Goal: Task Accomplishment & Management: Manage account settings

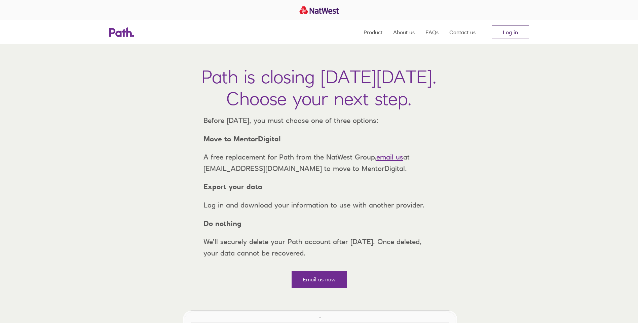
click at [511, 33] on link "Log in" at bounding box center [510, 32] width 37 height 13
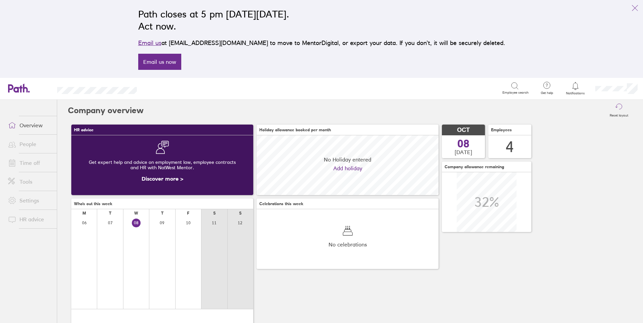
scroll to position [60, 182]
click at [572, 86] on icon at bounding box center [575, 86] width 8 height 8
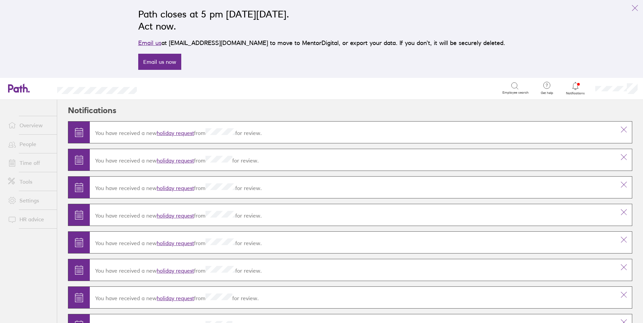
click at [175, 132] on link "holiday request" at bounding box center [175, 133] width 37 height 7
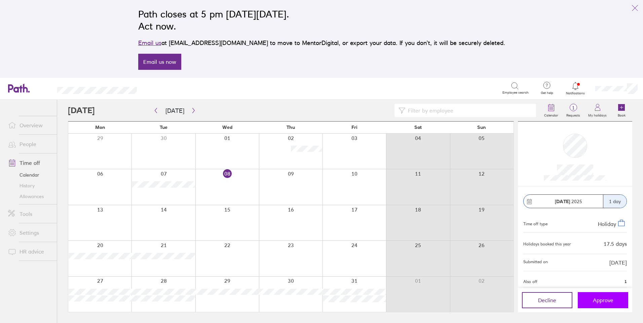
click at [594, 298] on span "Approve" at bounding box center [603, 301] width 21 height 6
